Goal: Complete application form

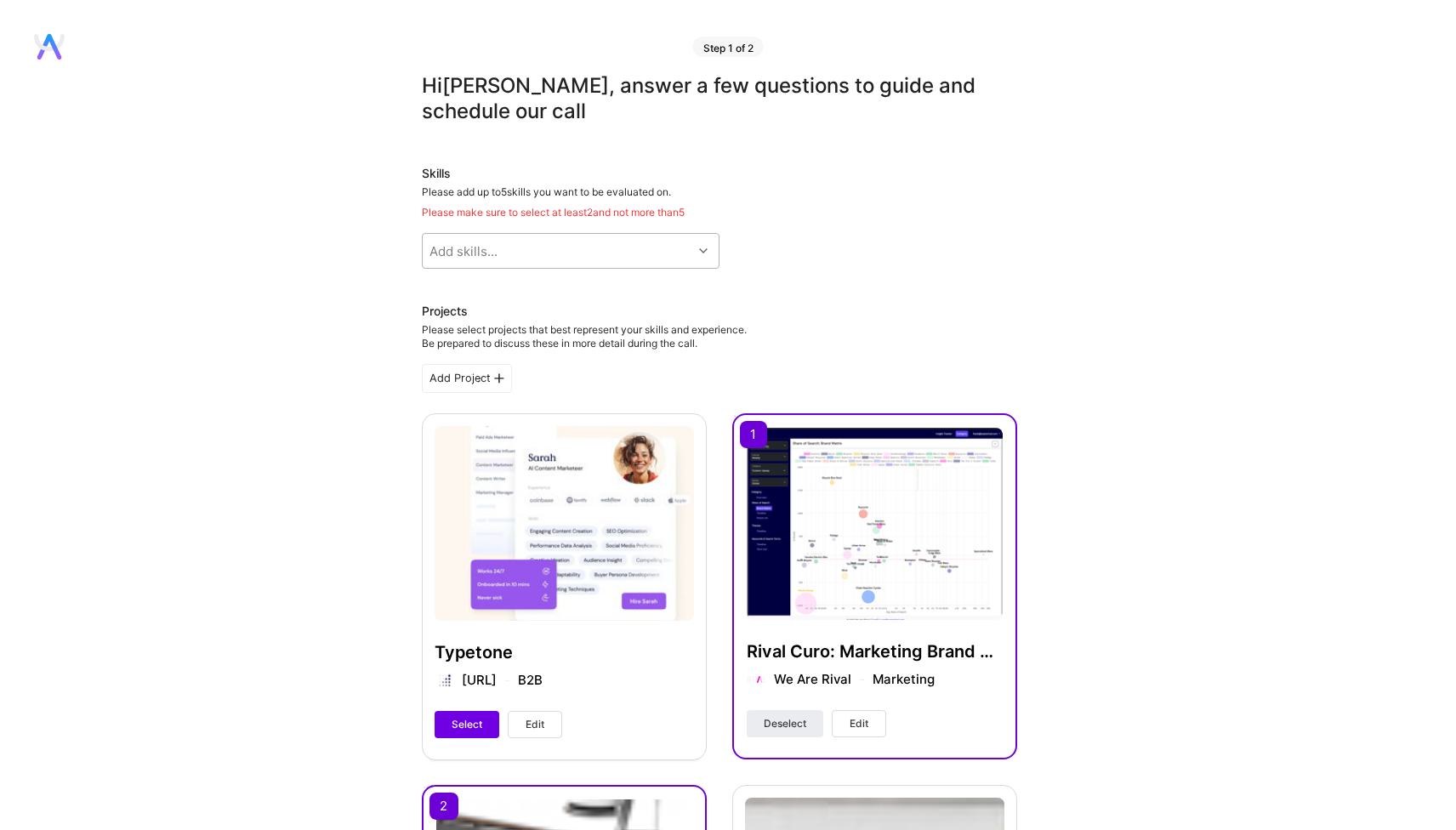
click at [565, 248] on div "Add skills..." at bounding box center [557, 251] width 270 height 34
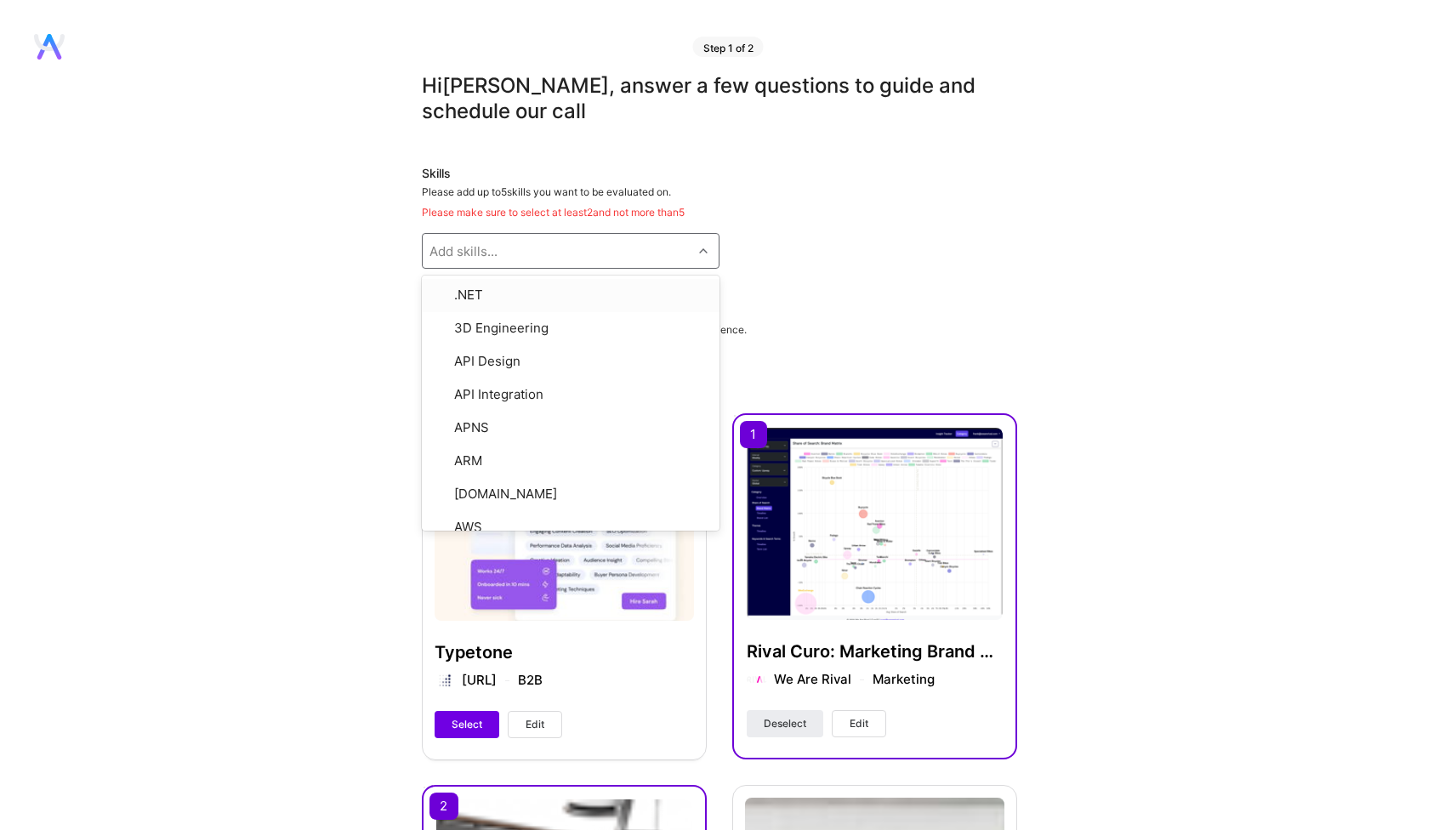
click at [1003, 239] on div "Skills Please add up to 5 skills you want to be evaluated on. Please make sure …" at bounding box center [719, 217] width 595 height 104
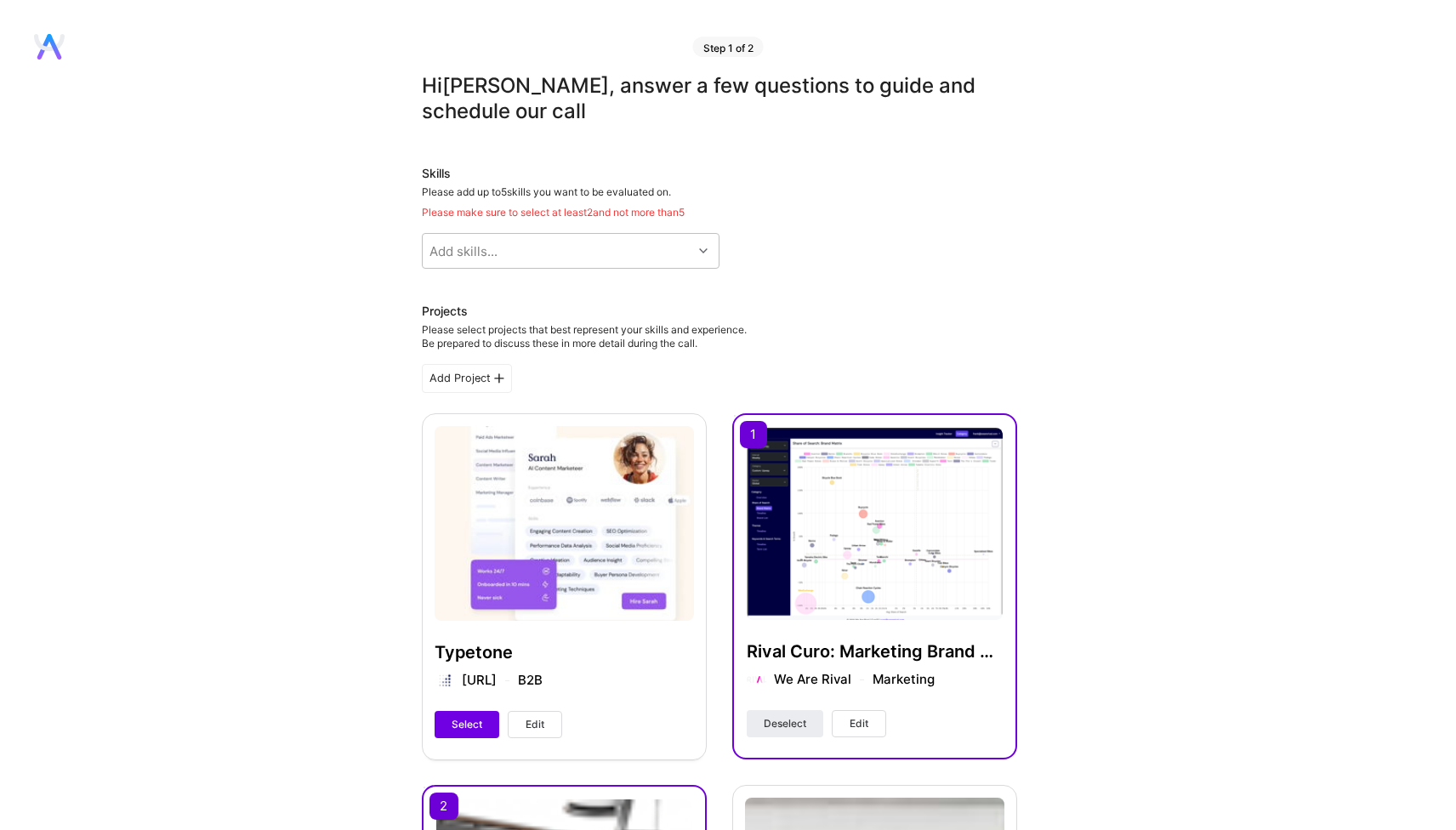
click at [850, 167] on div "Skills" at bounding box center [719, 174] width 595 height 17
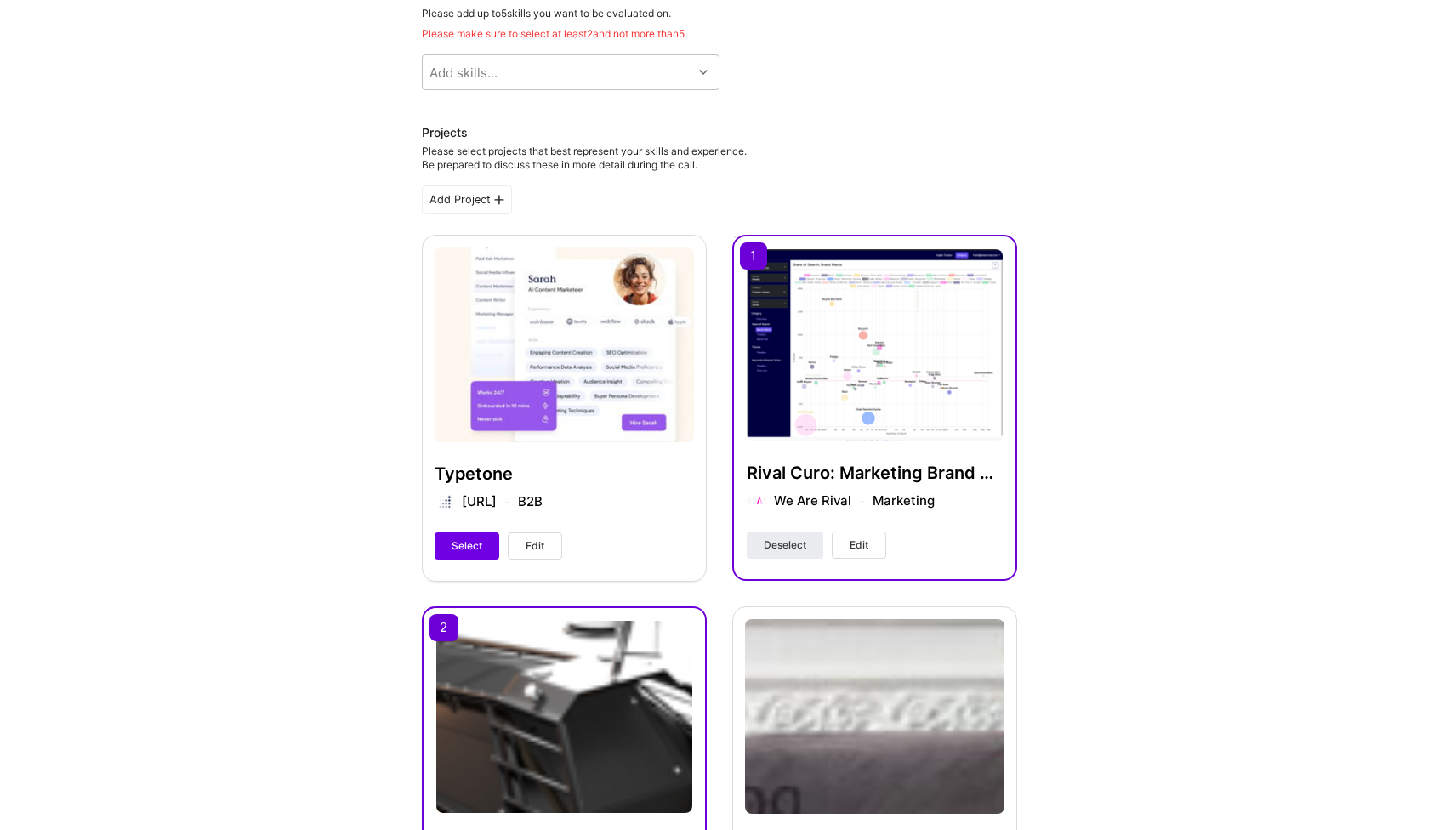
scroll to position [96, 0]
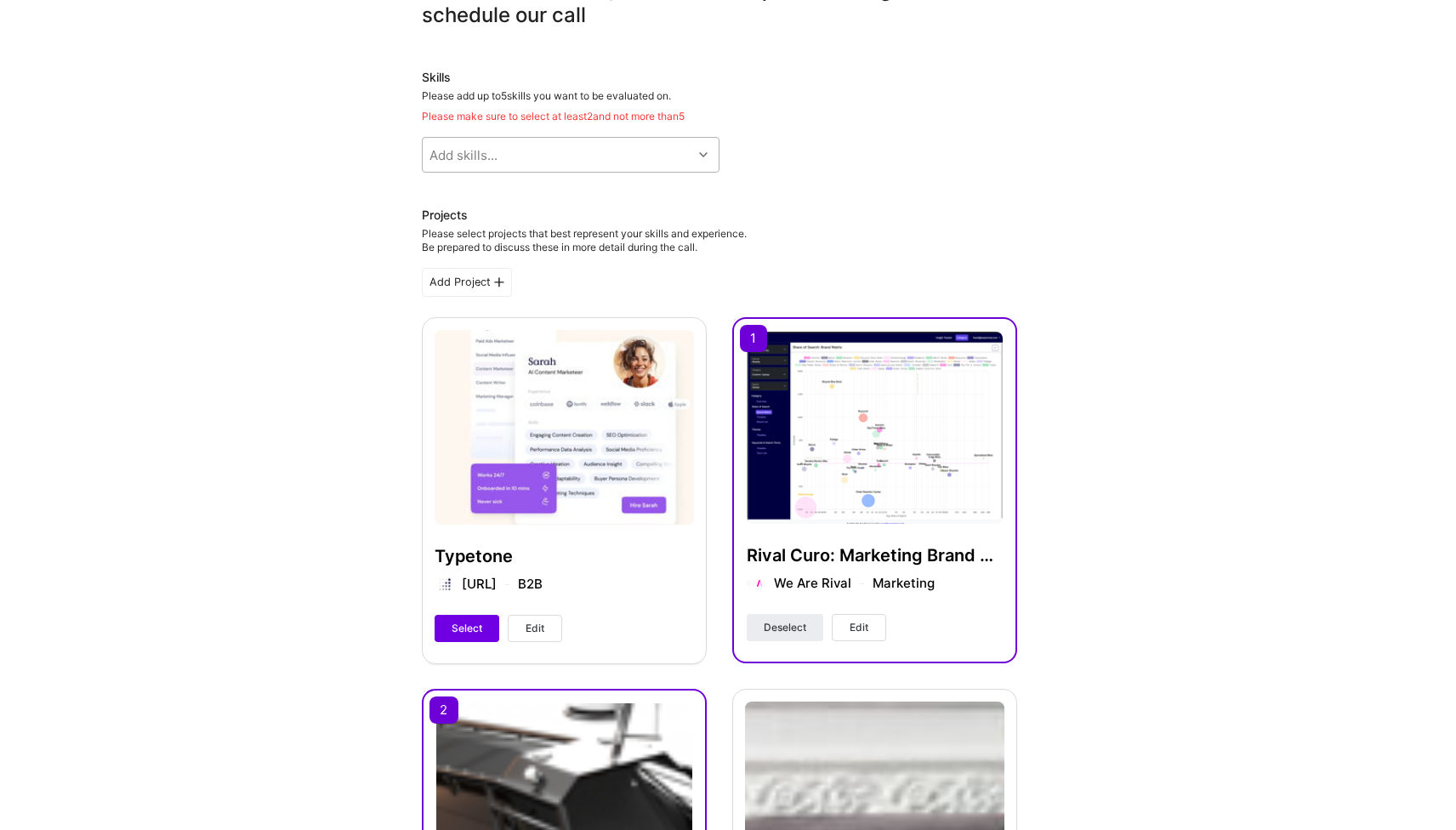
click at [549, 162] on div "Add skills..." at bounding box center [557, 155] width 270 height 34
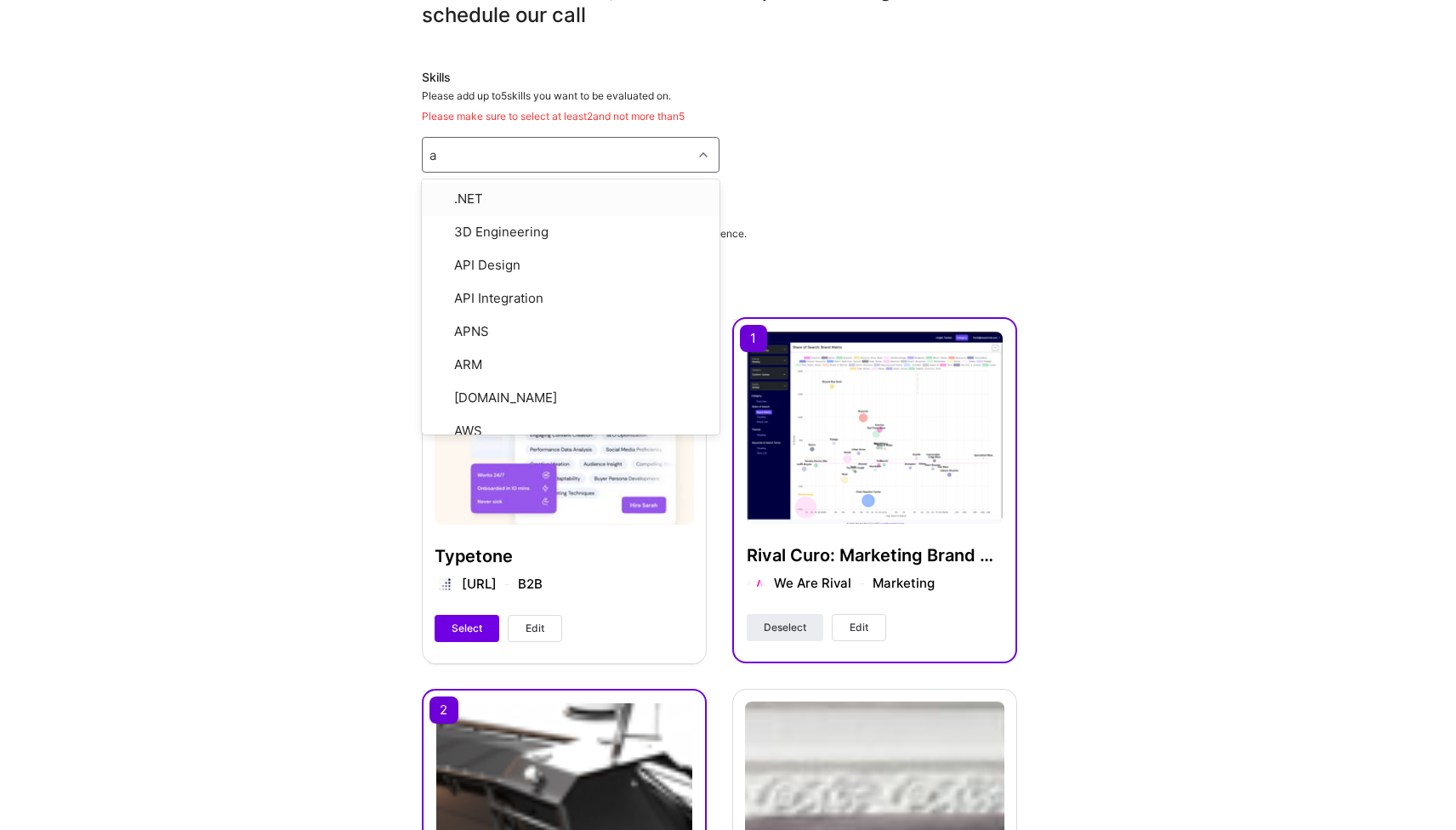
type input "ai"
click at [518, 256] on div "Artificial Intelligence (AI)" at bounding box center [571, 261] width 277 height 18
checkbox input "true"
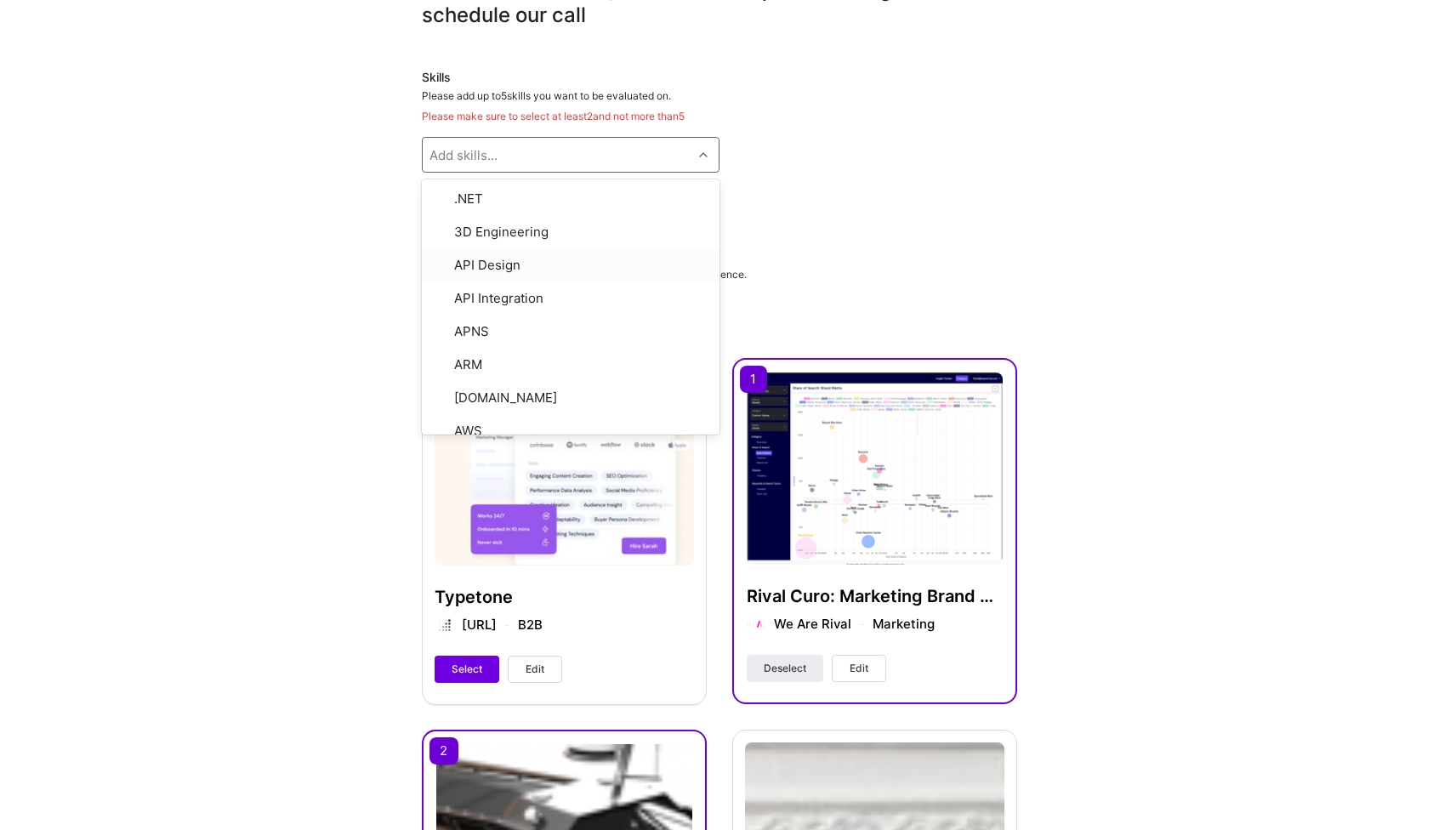
click at [1008, 274] on div "Projects Please select projects that best represent your skills and experience.…" at bounding box center [719, 272] width 595 height 48
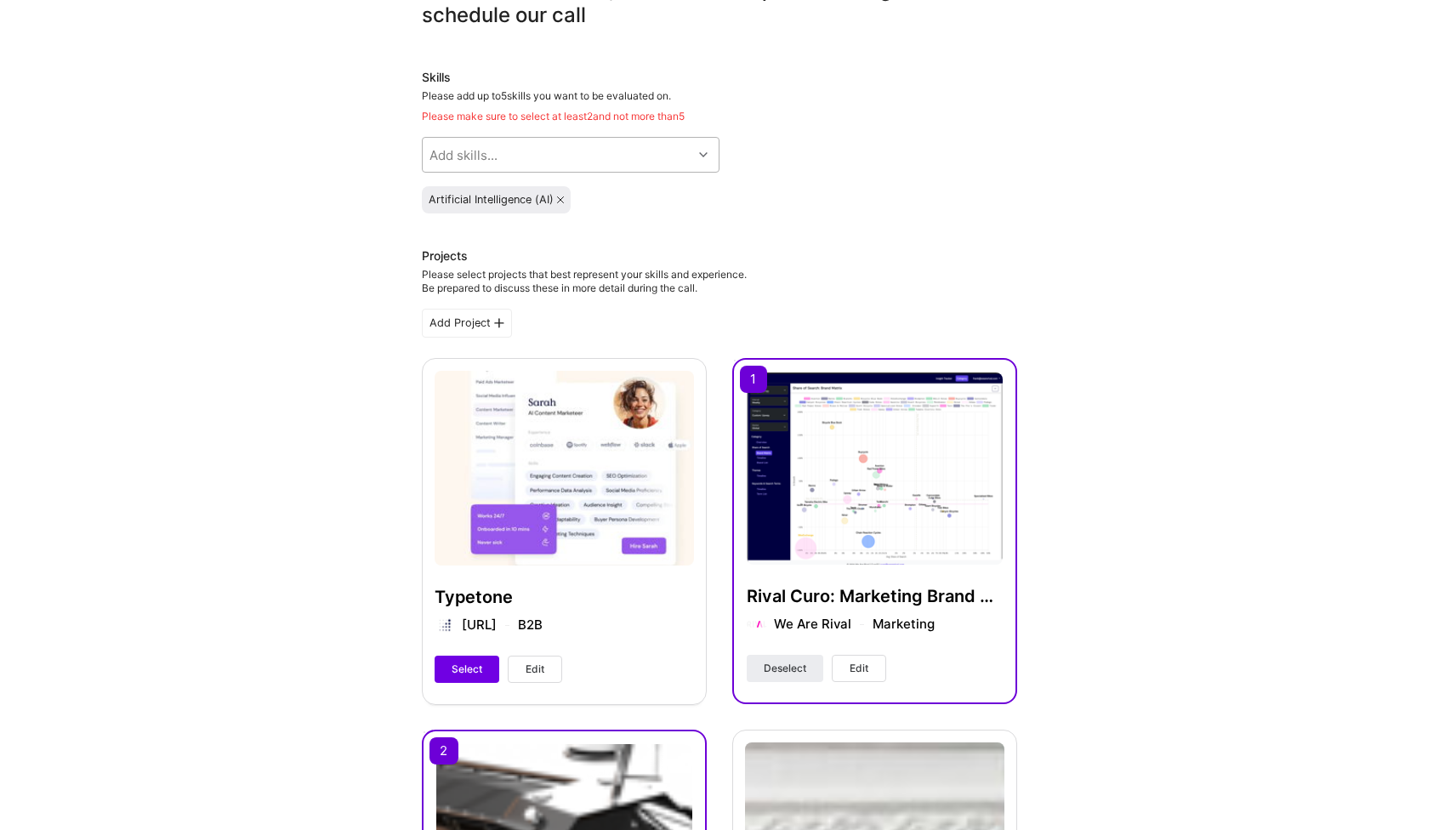
click at [658, 151] on div "Add skills..." at bounding box center [557, 155] width 270 height 34
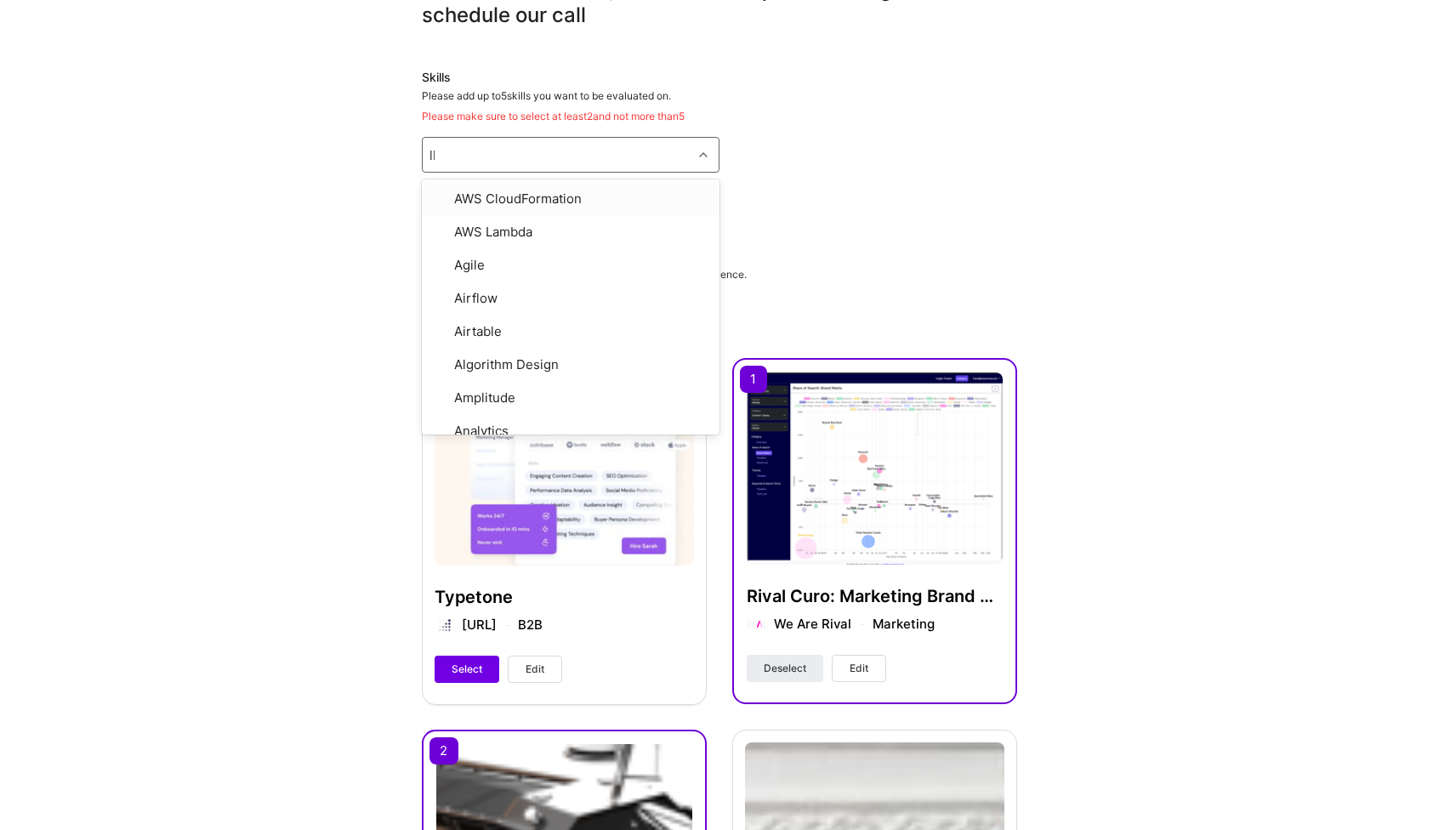
type input "llm"
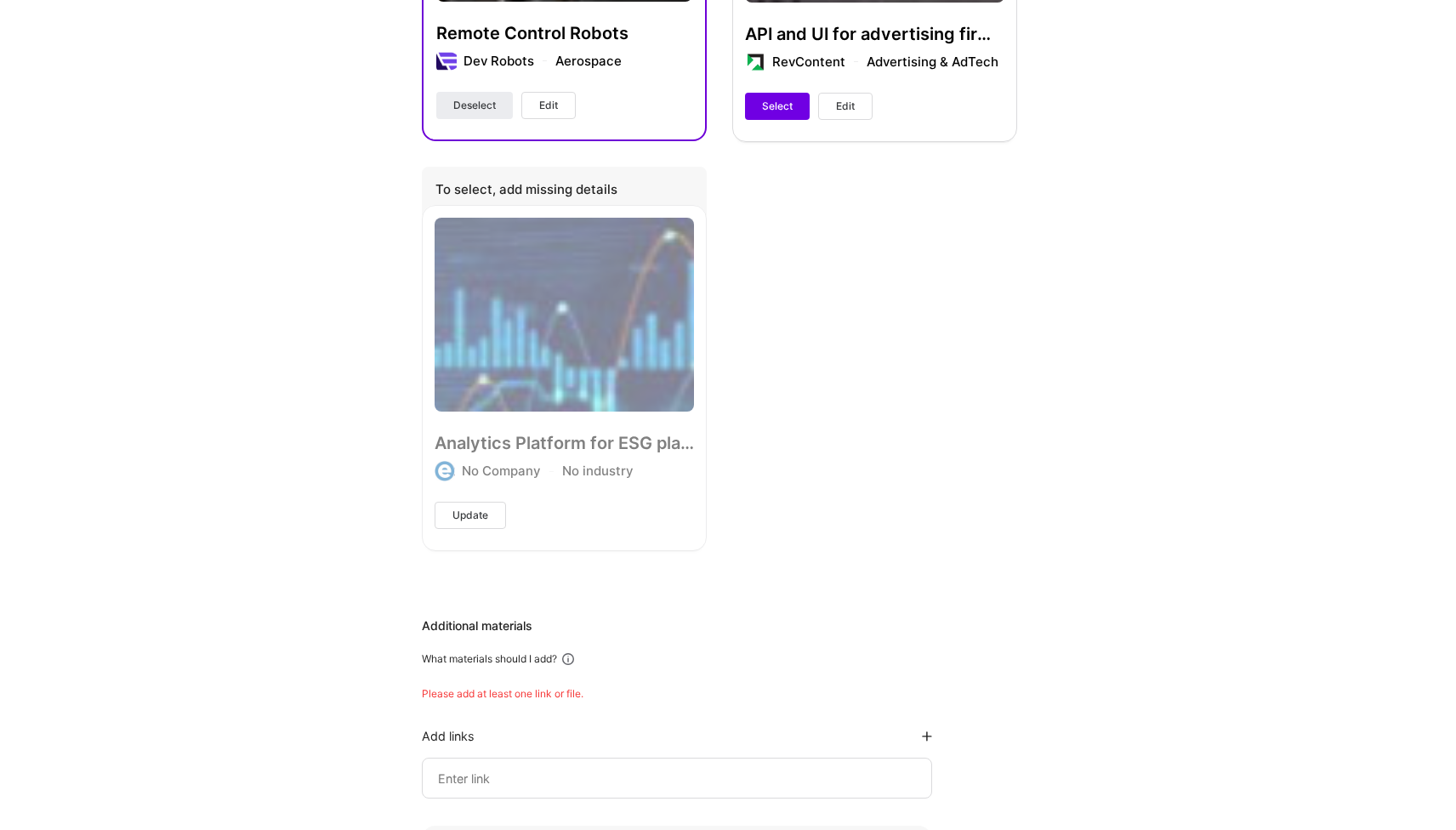
scroll to position [1420, 0]
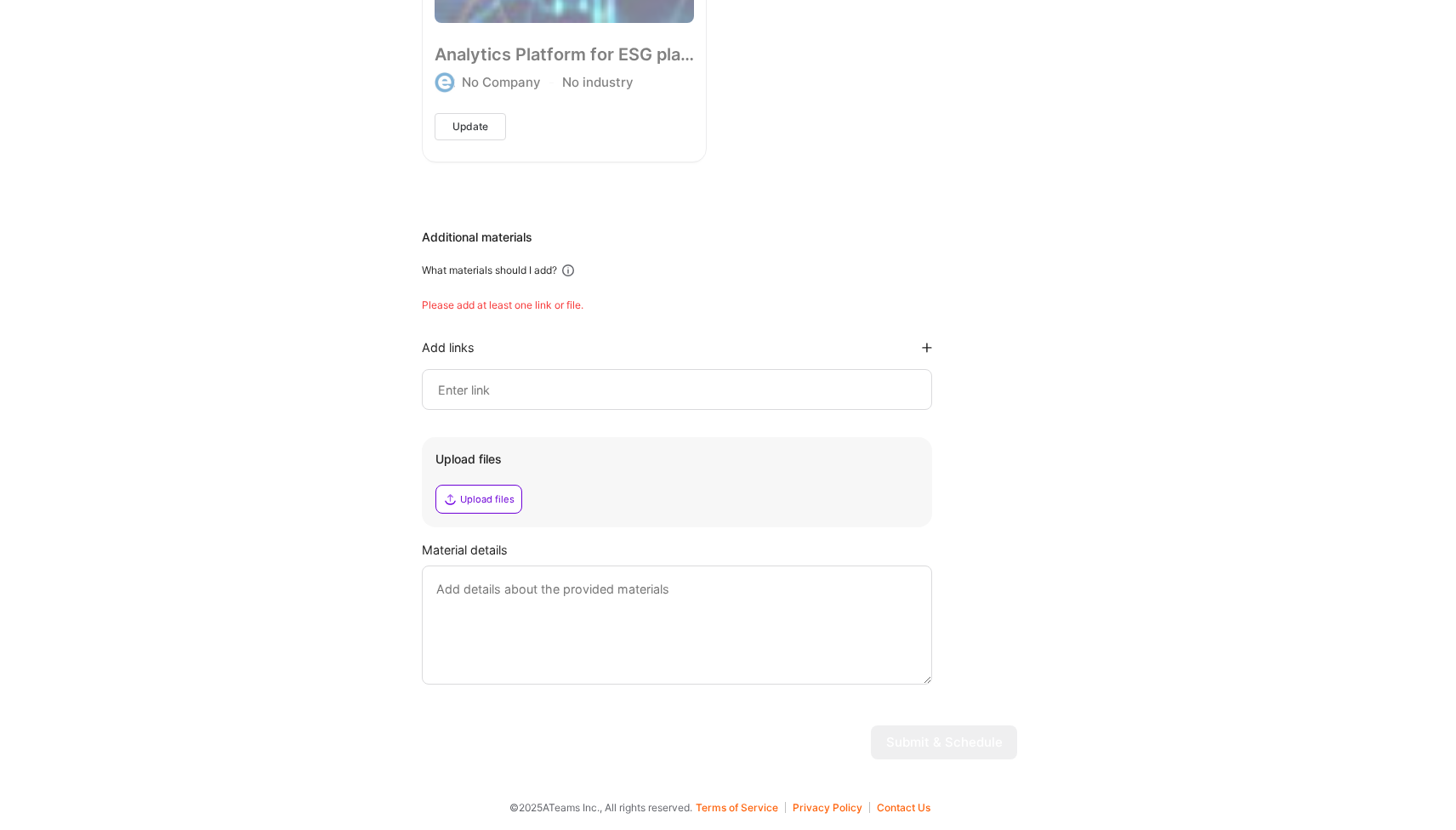
click at [555, 393] on input at bounding box center [677, 390] width 482 height 21
paste input "[URL][DOMAIN_NAME]"
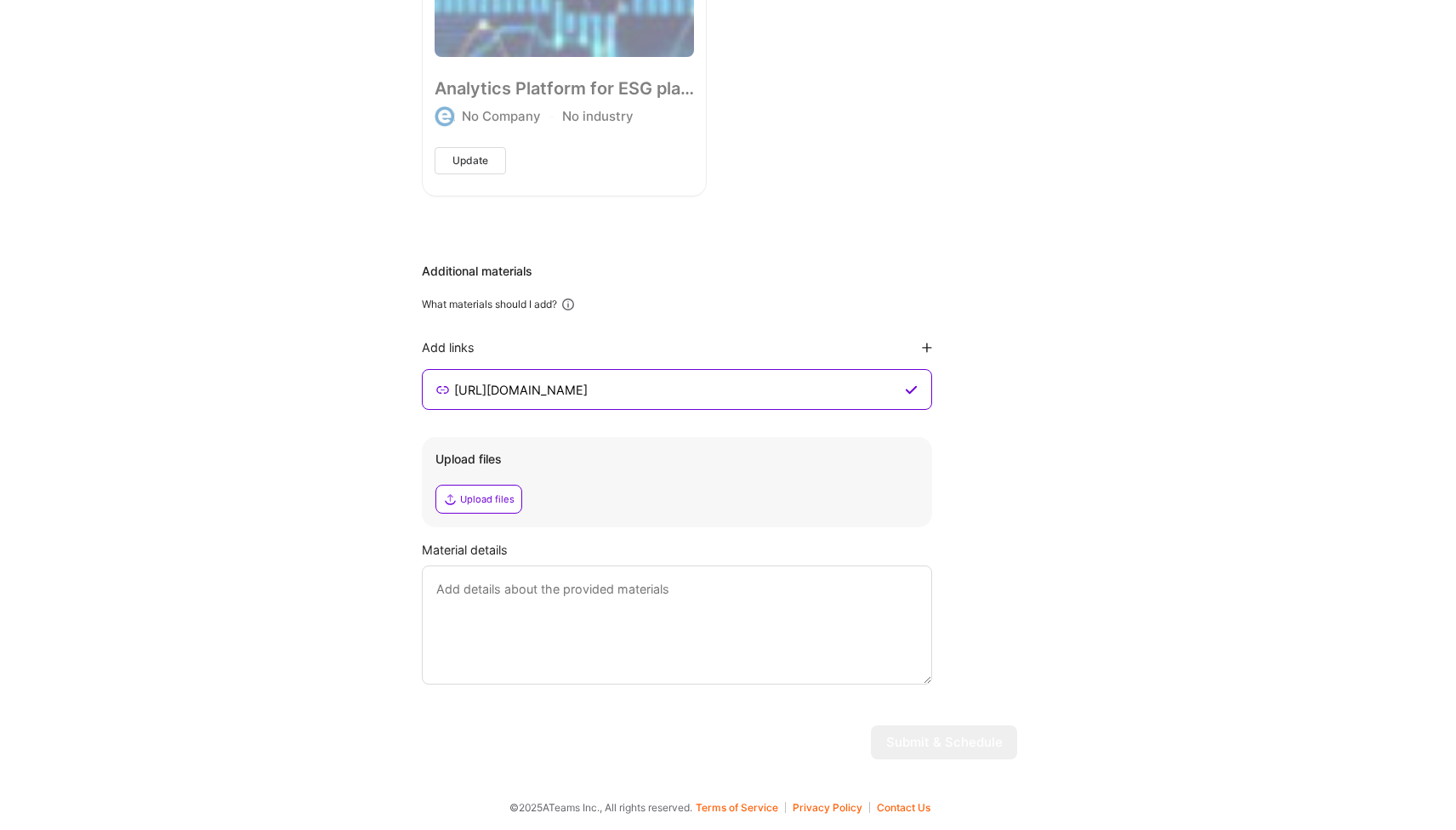
scroll to position [0, 49]
type input "[URL][DOMAIN_NAME]"
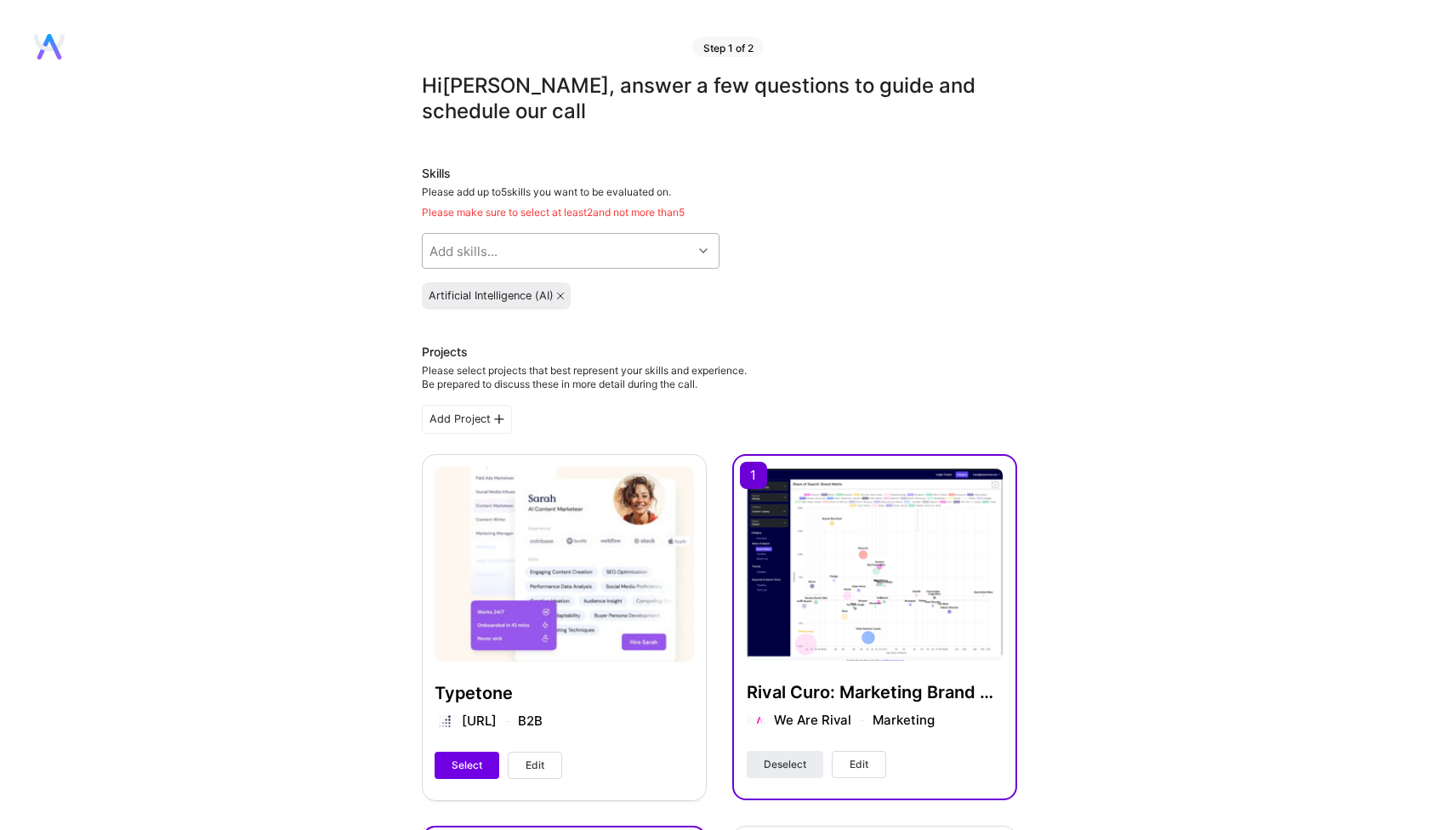
click at [530, 235] on div "Add skills..." at bounding box center [557, 251] width 270 height 34
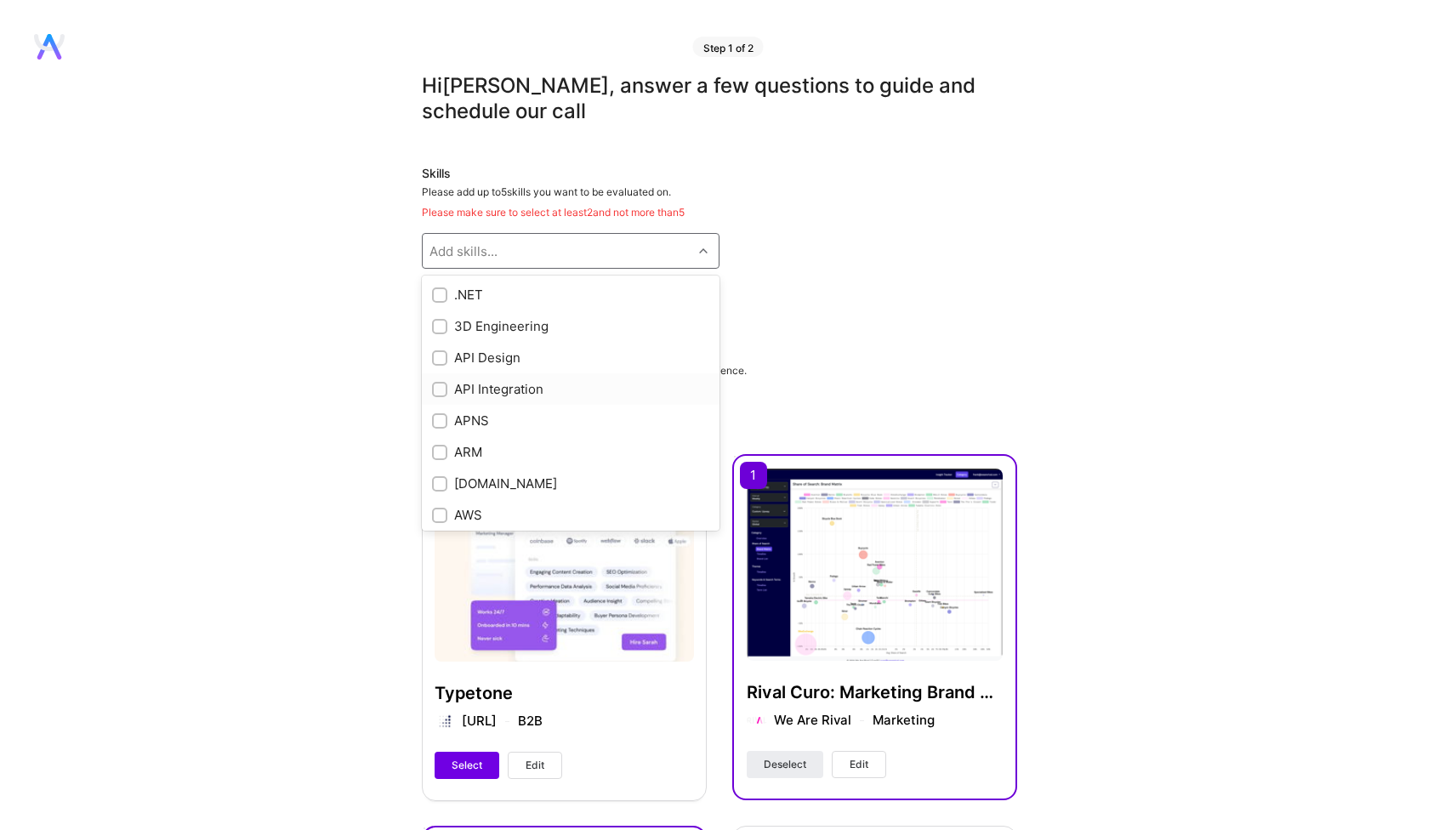
click at [475, 385] on div "API Integration" at bounding box center [571, 389] width 277 height 18
checkbox input "true"
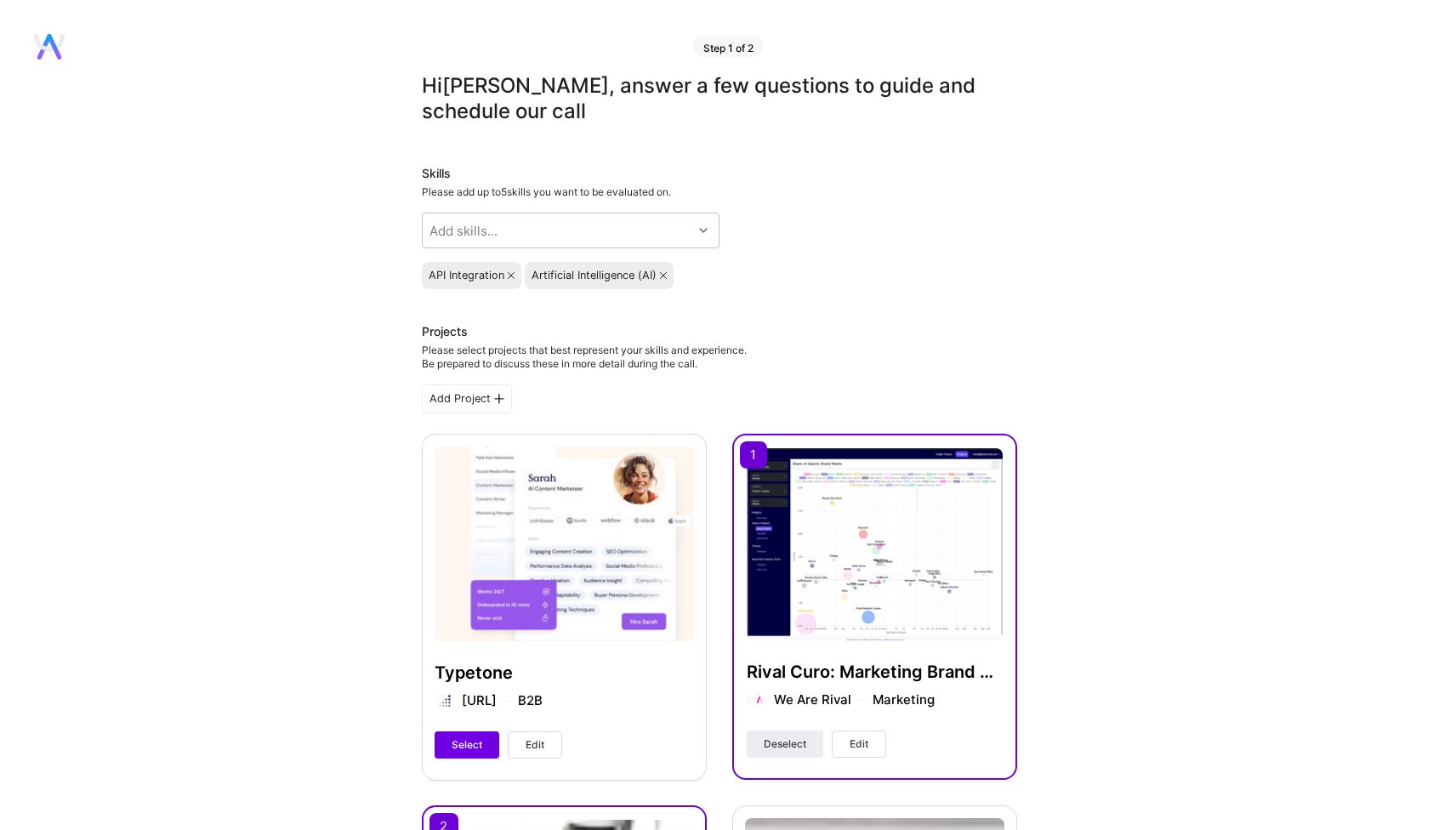
scroll to position [1366, 0]
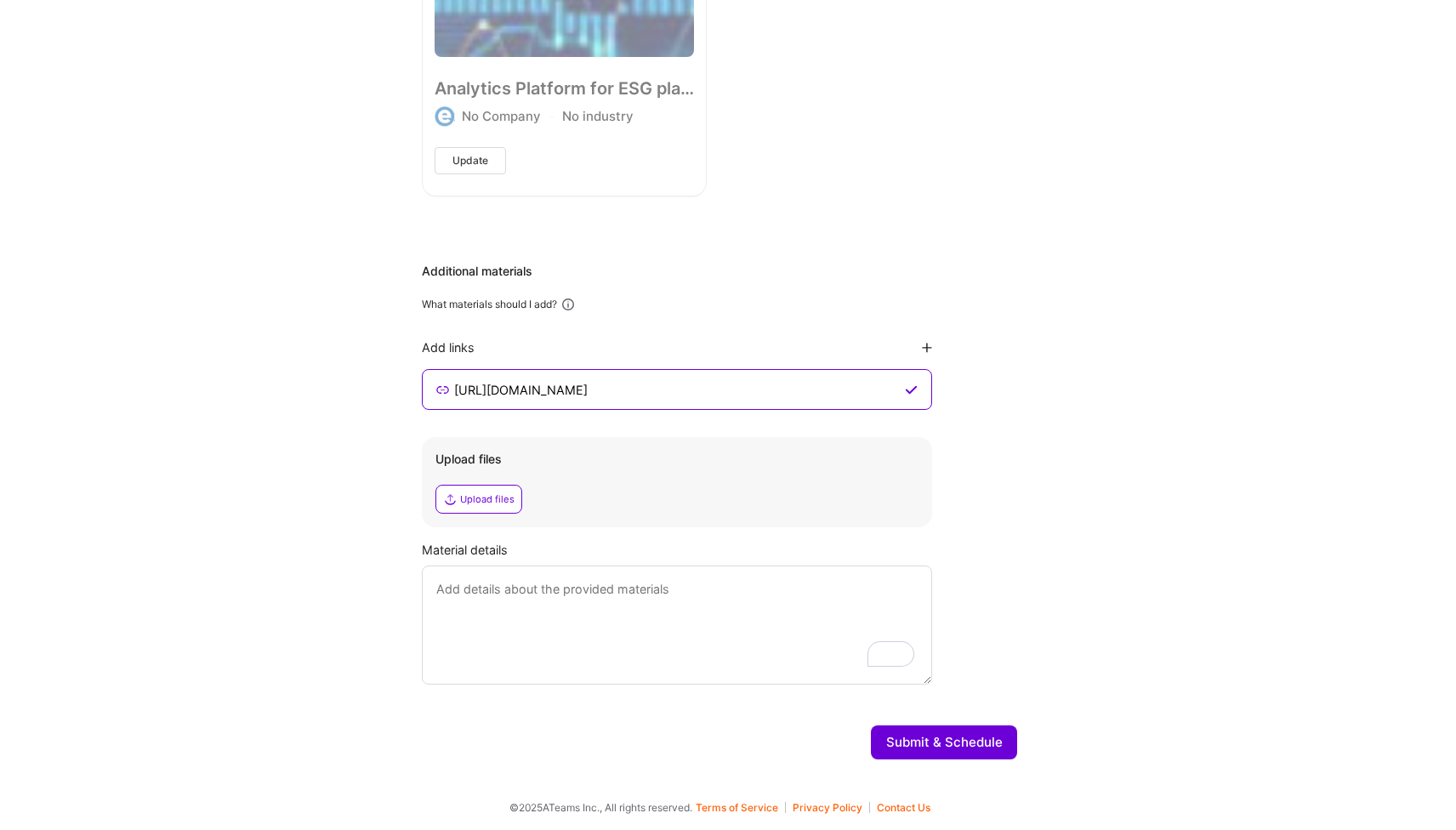
click at [961, 738] on button "Submit & Schedule" at bounding box center [944, 743] width 146 height 34
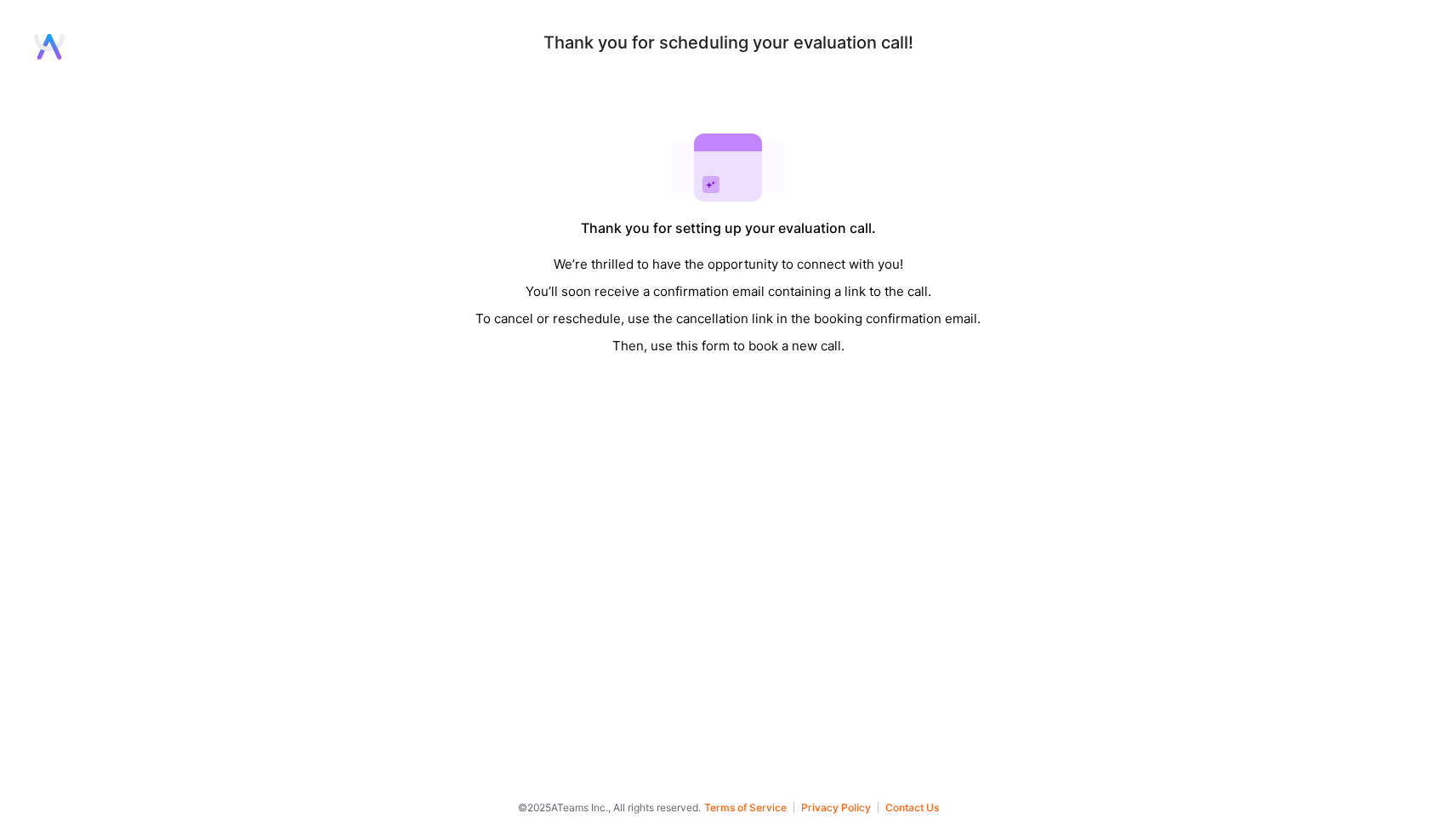
click at [665, 61] on div "Thank you for scheduling your evaluation call! Thank you for setting up your ev…" at bounding box center [728, 197] width 1456 height 326
